Goal: Use online tool/utility: Utilize a website feature to perform a specific function

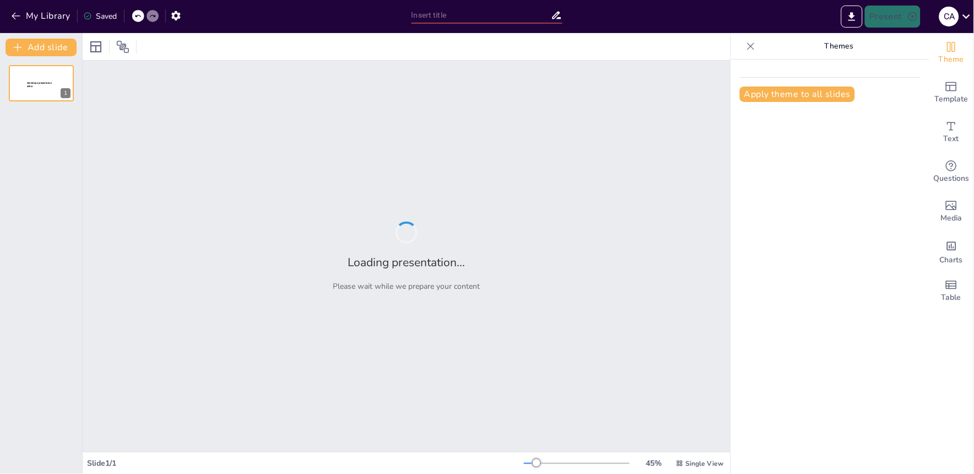
type input "Imported Trabajador Independiente Direcciones Regionales (002).pptx"
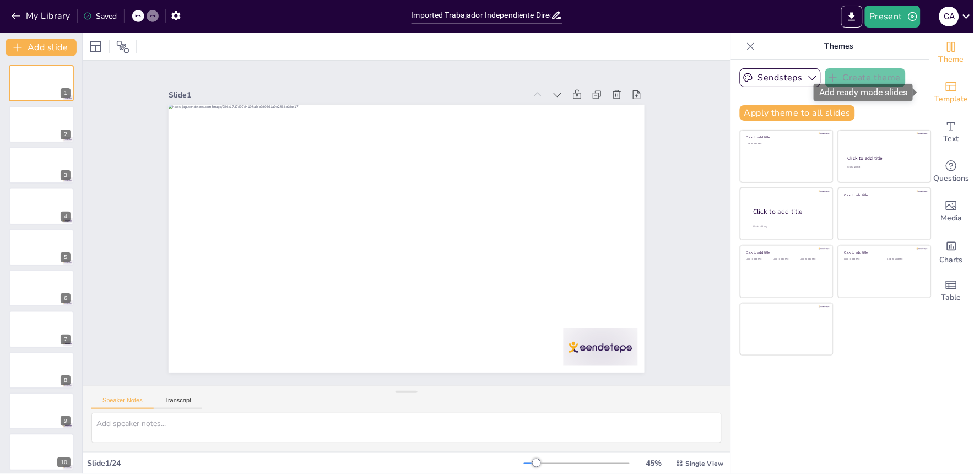
click at [946, 83] on icon "Add ready made slides" at bounding box center [951, 86] width 11 height 9
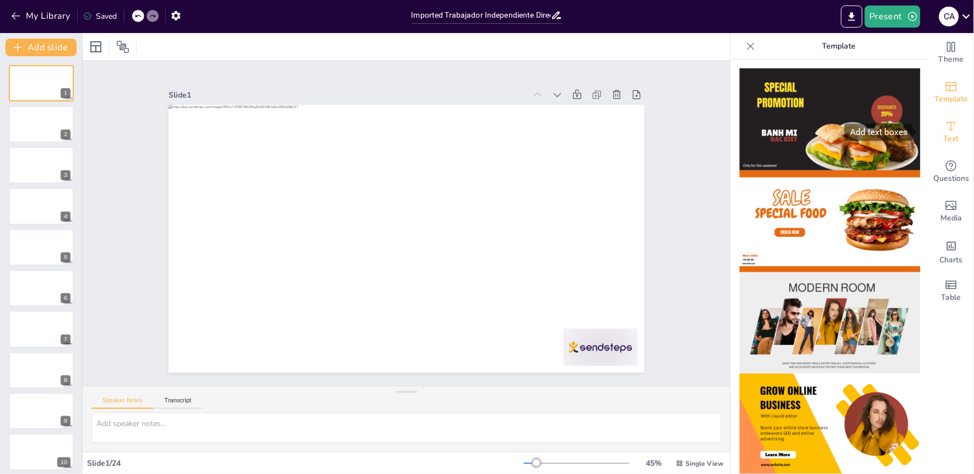
click at [948, 136] on span "Text" at bounding box center [951, 139] width 15 height 12
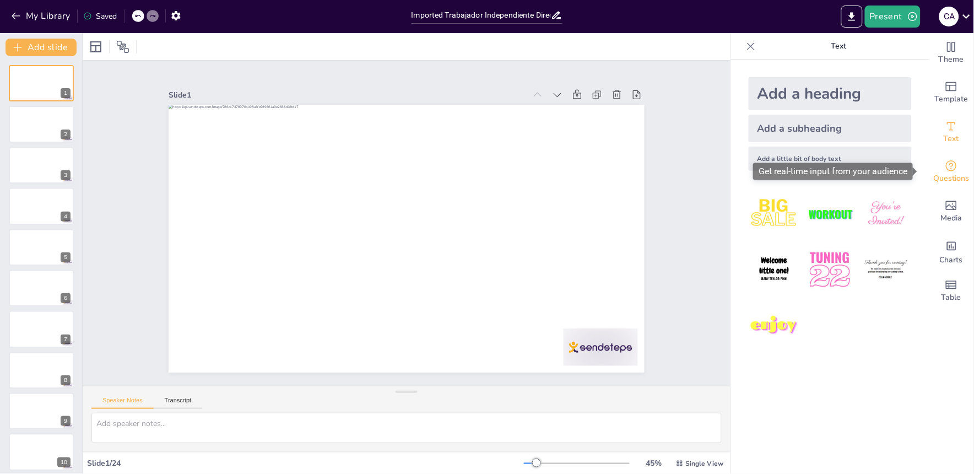
click at [942, 180] on span "Questions" at bounding box center [952, 178] width 36 height 12
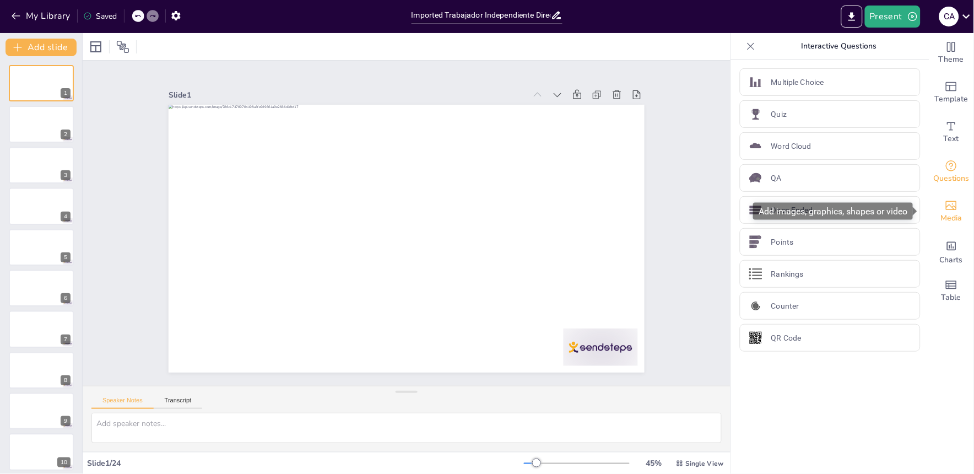
click at [948, 211] on icon "Add images, graphics, shapes or video" at bounding box center [951, 205] width 13 height 13
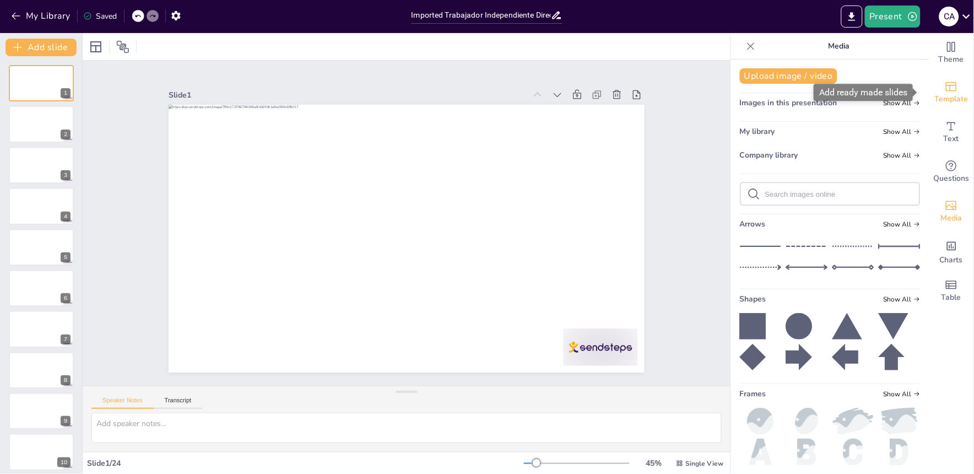
click at [935, 100] on span "Template" at bounding box center [952, 99] width 34 height 12
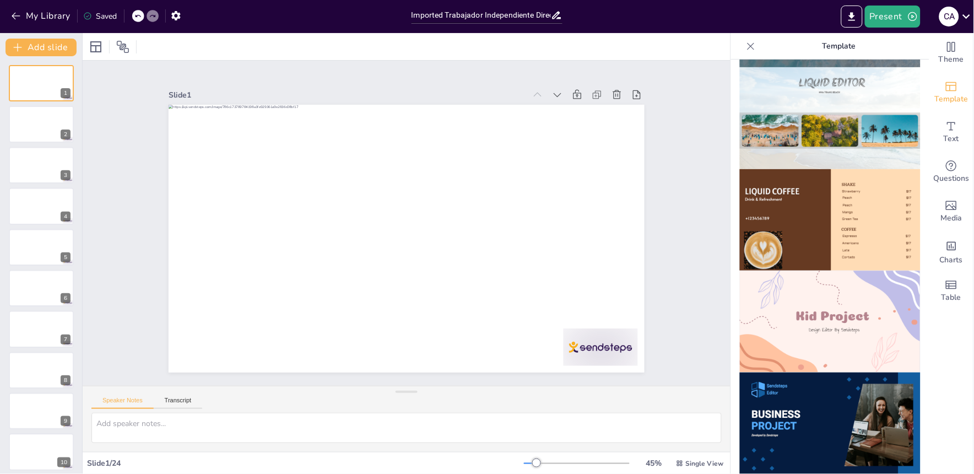
scroll to position [816, 0]
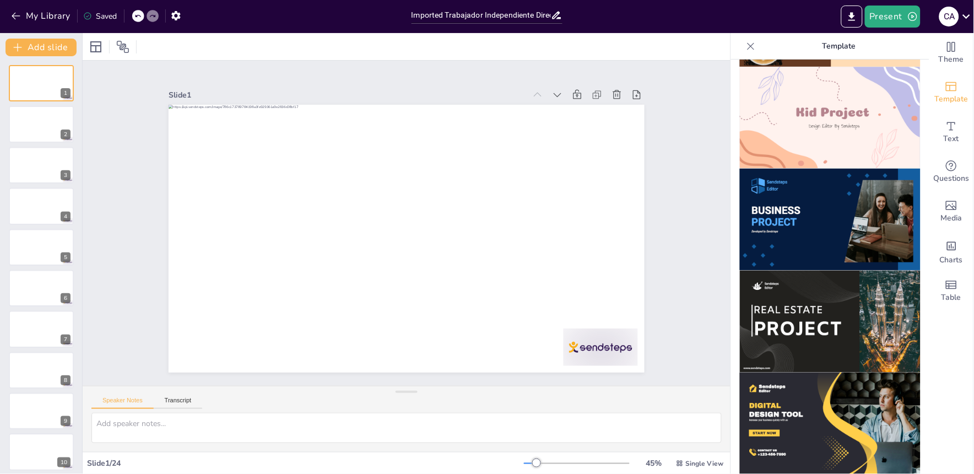
click at [856, 290] on img at bounding box center [830, 322] width 181 height 102
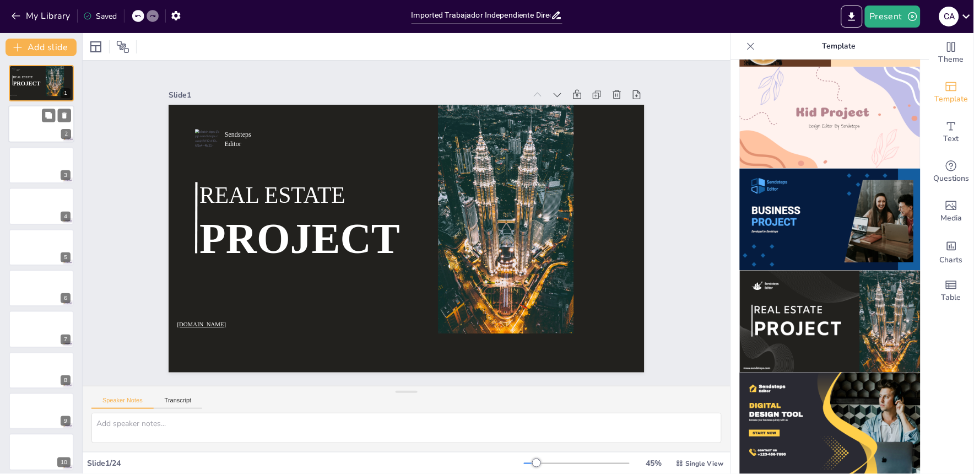
click at [26, 122] on div at bounding box center [41, 124] width 66 height 37
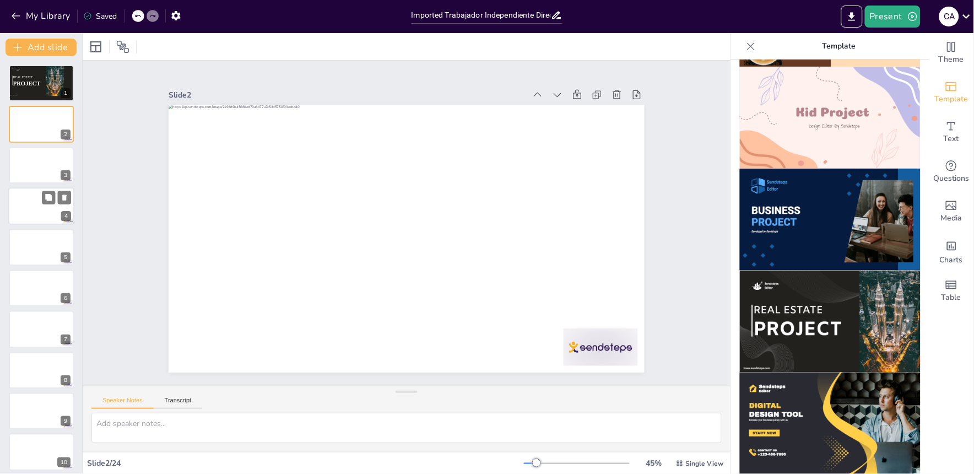
click at [41, 191] on div at bounding box center [41, 205] width 66 height 37
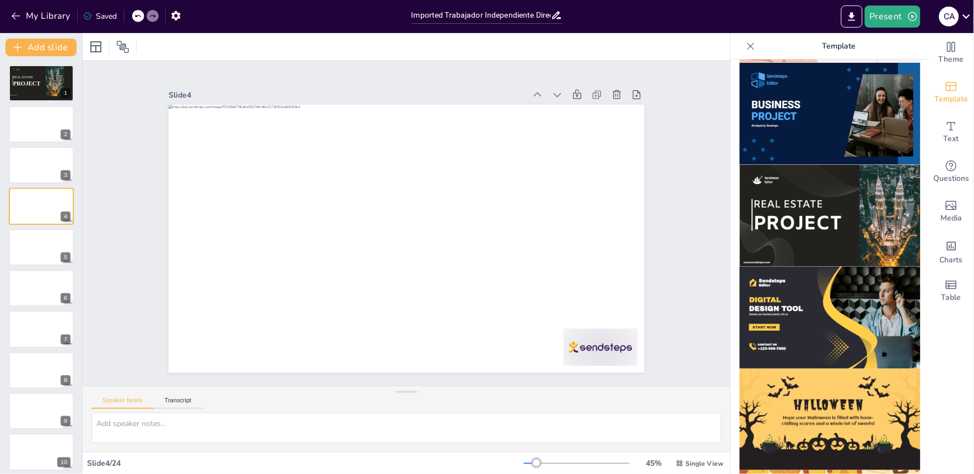
scroll to position [980, 0]
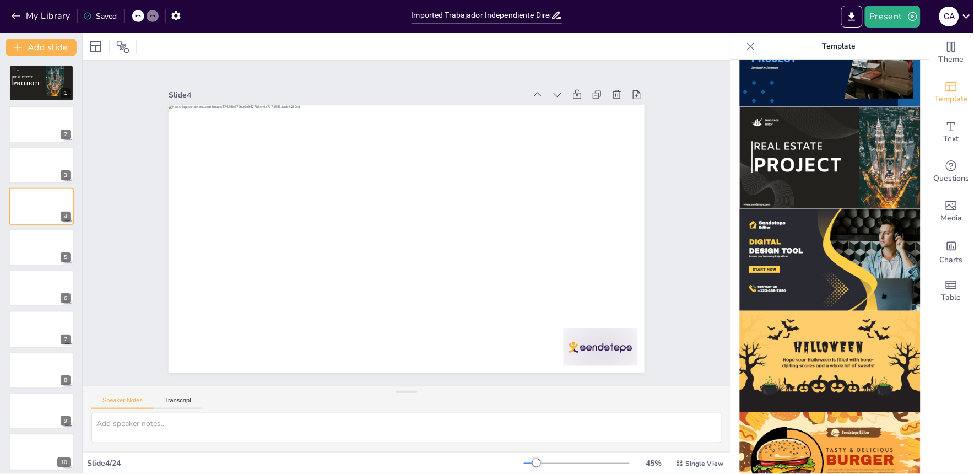
click at [829, 311] on img at bounding box center [830, 362] width 181 height 102
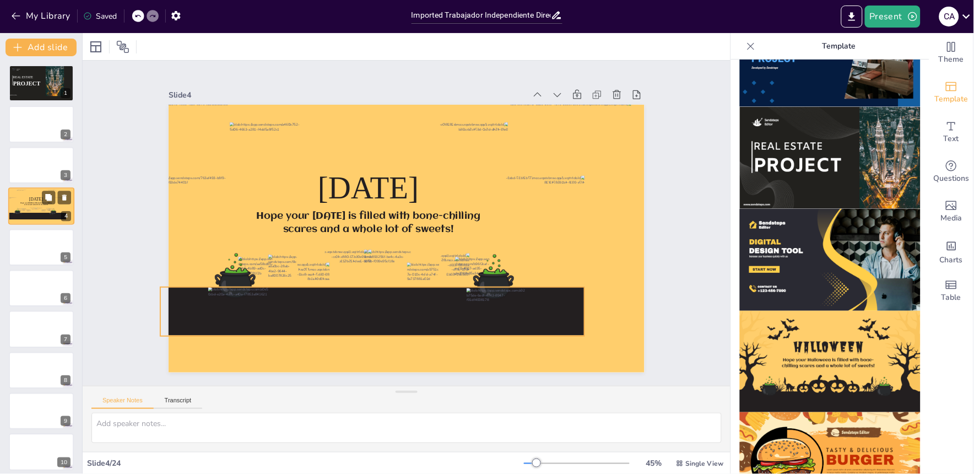
click at [48, 214] on div at bounding box center [36, 216] width 59 height 7
click at [623, 111] on icon at bounding box center [629, 117] width 12 height 12
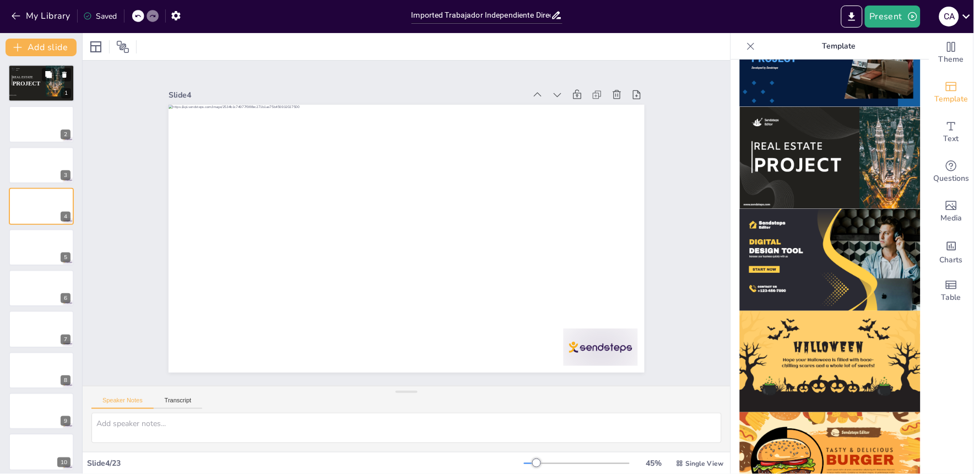
click at [37, 64] on div "Sendsteps Editor REAL ESTATE PROJECT www.sendsteps.com" at bounding box center [41, 64] width 66 height 0
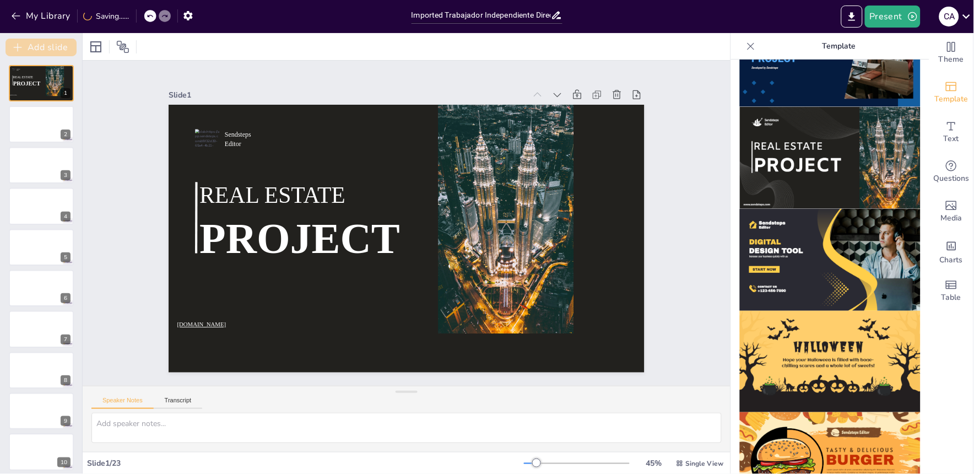
click at [56, 44] on button "Add slide" at bounding box center [41, 48] width 71 height 18
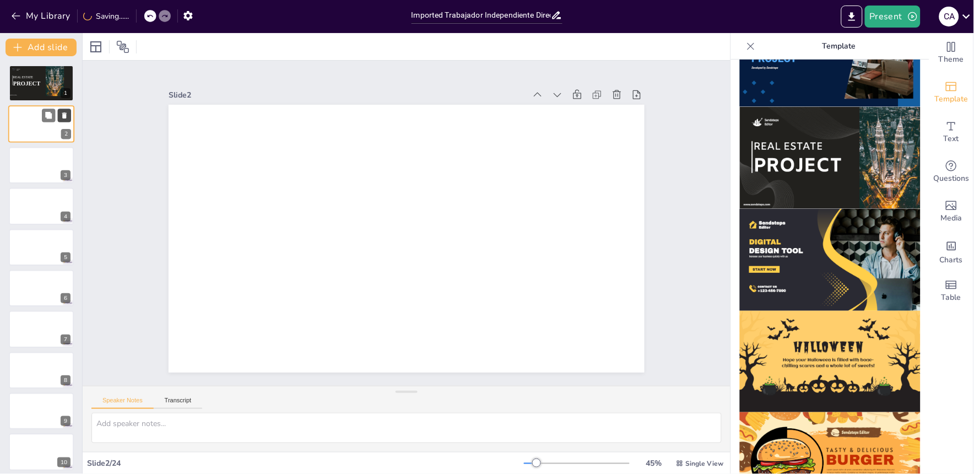
click at [65, 115] on icon at bounding box center [64, 116] width 4 height 6
click at [54, 85] on div at bounding box center [55, 80] width 19 height 34
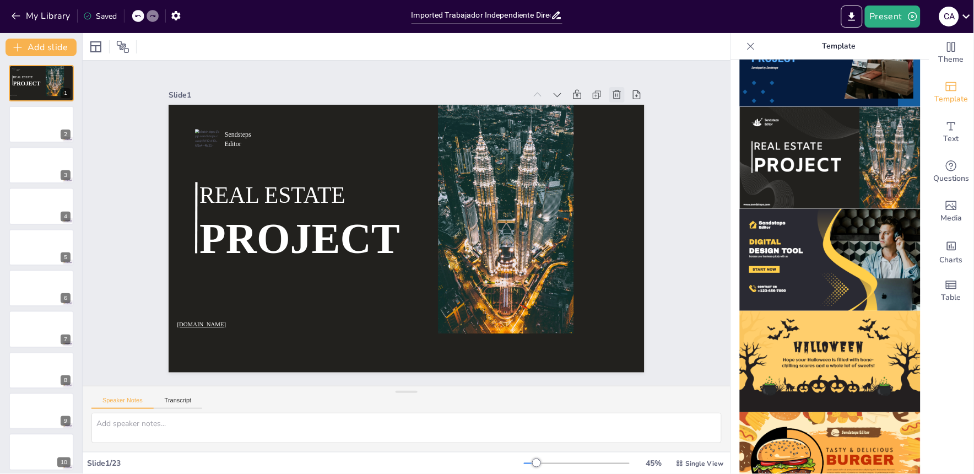
click at [621, 109] on div at bounding box center [629, 117] width 17 height 17
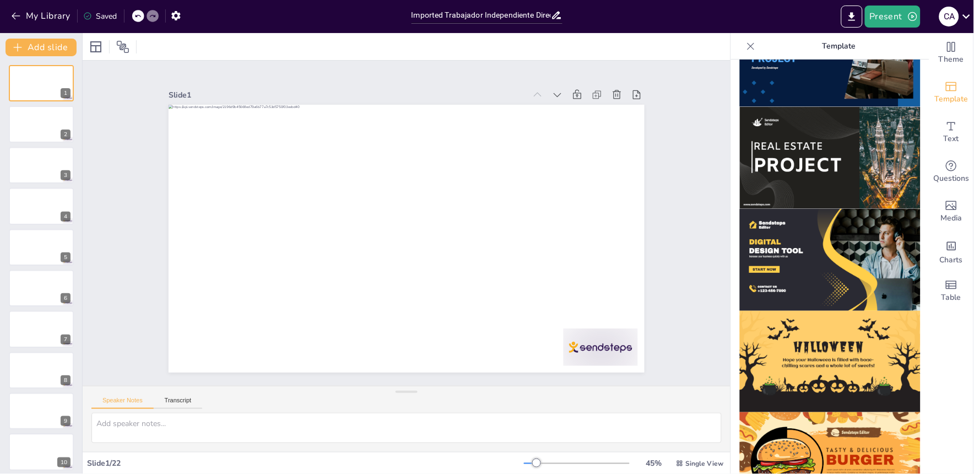
click at [746, 48] on icon at bounding box center [751, 46] width 11 height 11
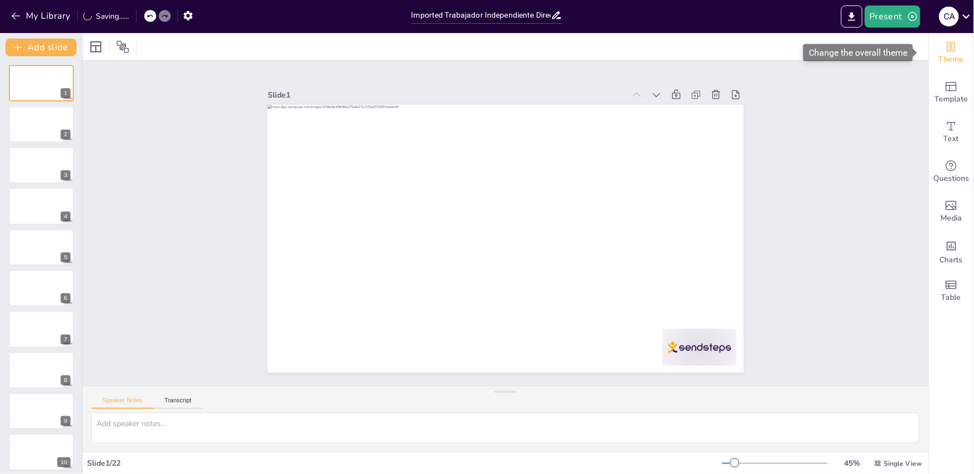
click at [946, 52] on icon "Change the overall theme" at bounding box center [951, 46] width 13 height 13
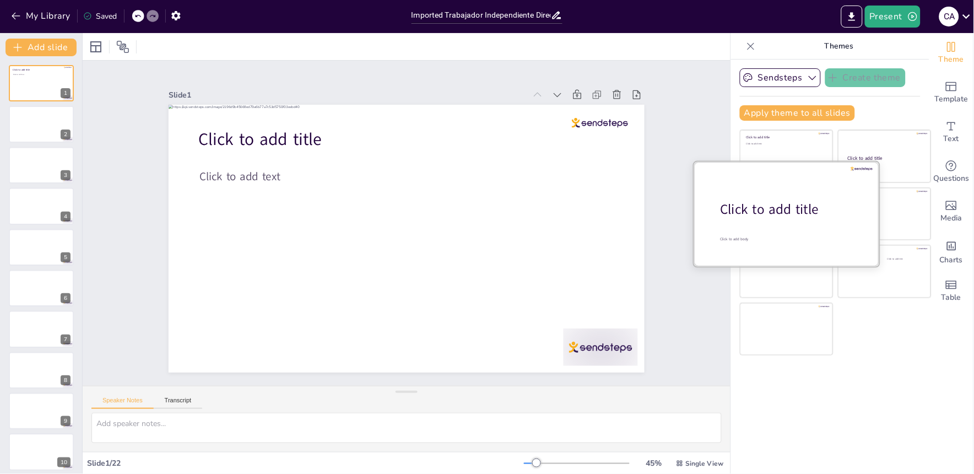
click at [756, 205] on div "Click to add title" at bounding box center [791, 210] width 141 height 19
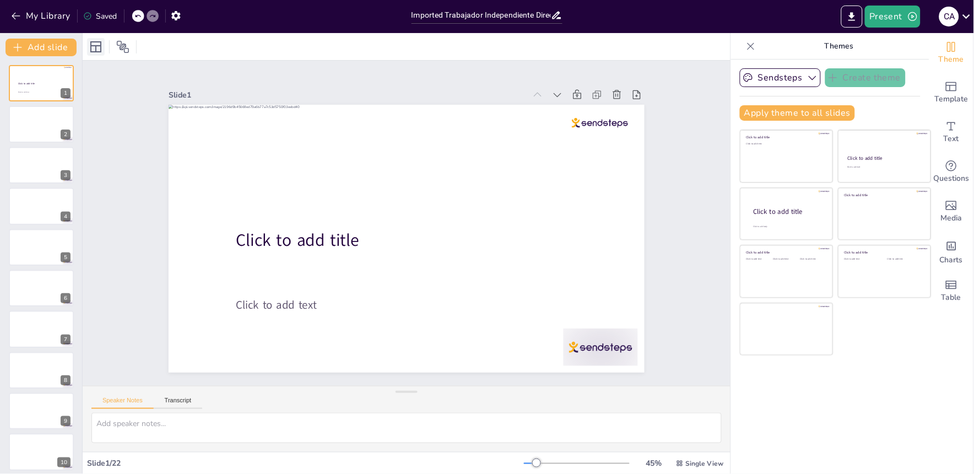
click at [97, 47] on icon at bounding box center [95, 46] width 13 height 13
click at [961, 18] on icon at bounding box center [966, 16] width 15 height 15
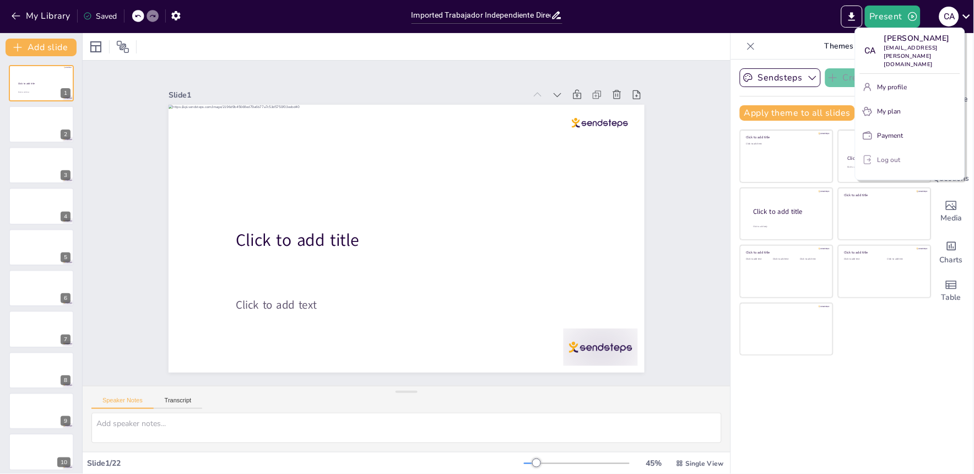
click at [891, 155] on p "Log out" at bounding box center [889, 160] width 23 height 10
